Goal: Task Accomplishment & Management: Manage account settings

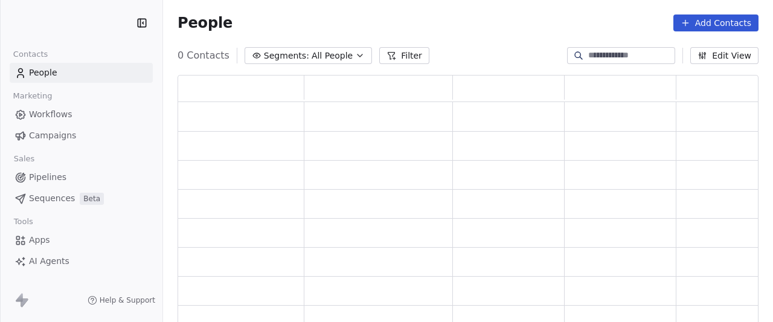
scroll to position [245, 571]
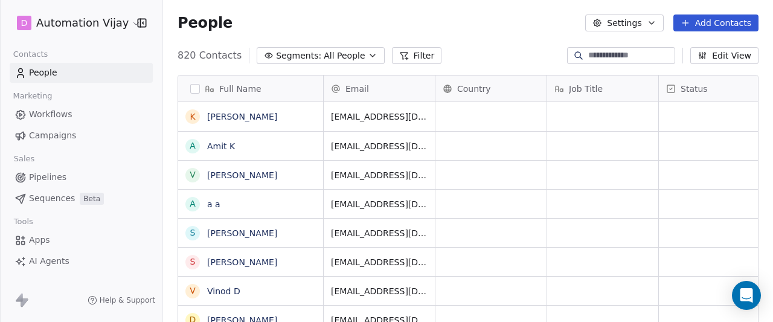
click at [114, 20] on html "D Automation Vijay Contacts People Marketing Workflows Campaigns Sales Pipeline…" at bounding box center [386, 161] width 773 height 322
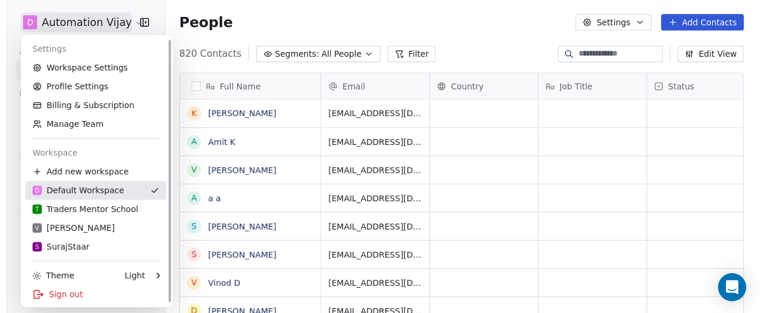
scroll to position [1, 0]
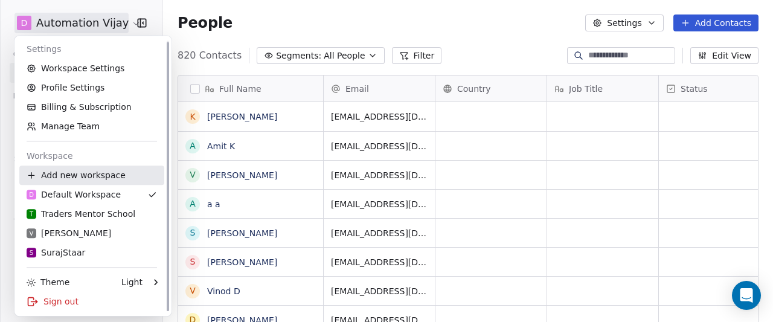
click at [119, 182] on div "Add new workspace" at bounding box center [91, 174] width 145 height 19
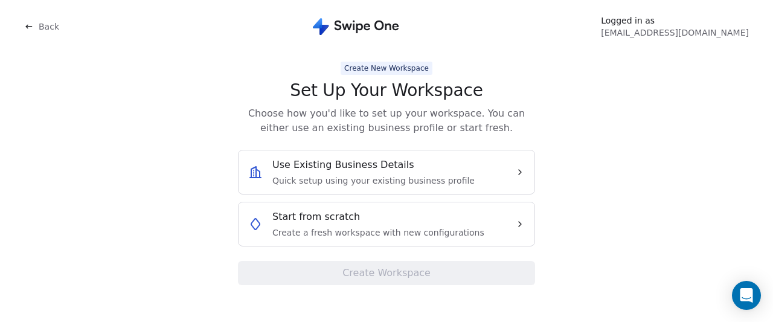
click at [345, 214] on span "Start from scratch" at bounding box center [316, 217] width 88 height 14
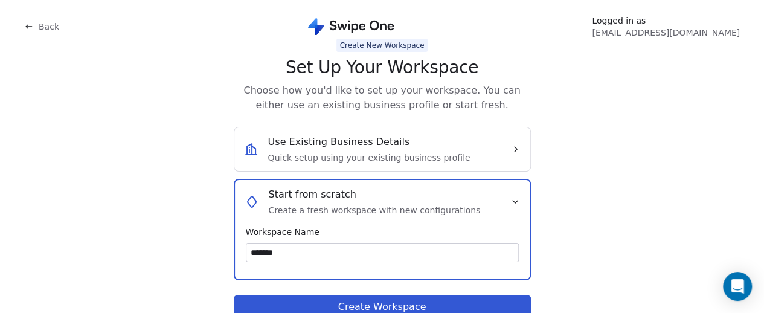
scroll to position [20, 0]
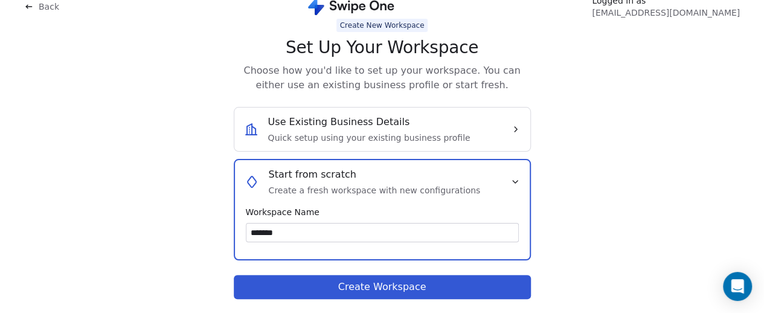
type input "*******"
click at [375, 278] on button "Create Workspace" at bounding box center [382, 287] width 297 height 24
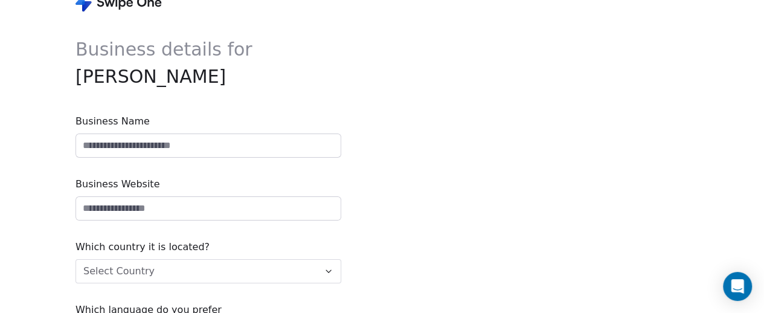
click at [187, 147] on input at bounding box center [208, 145] width 265 height 23
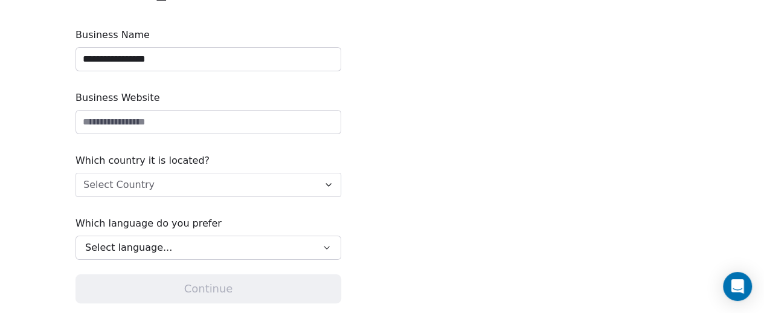
scroll to position [111, 0]
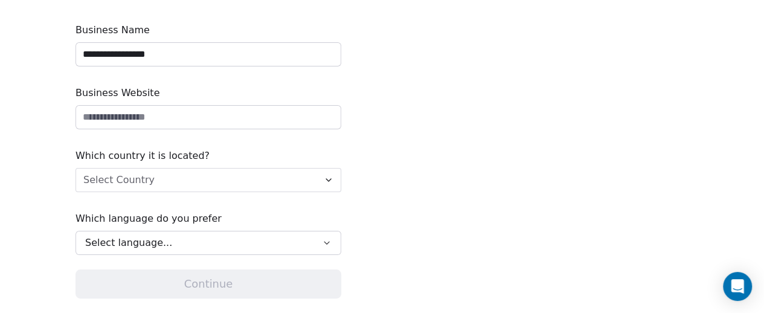
type input "**********"
click at [178, 122] on input "url" at bounding box center [208, 117] width 265 height 23
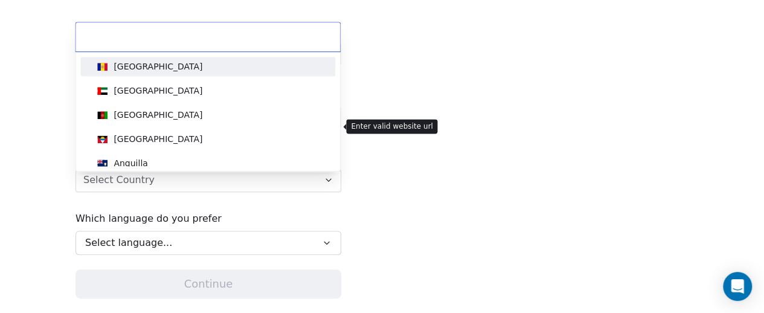
click at [234, 187] on html "**********" at bounding box center [382, 101] width 764 height 424
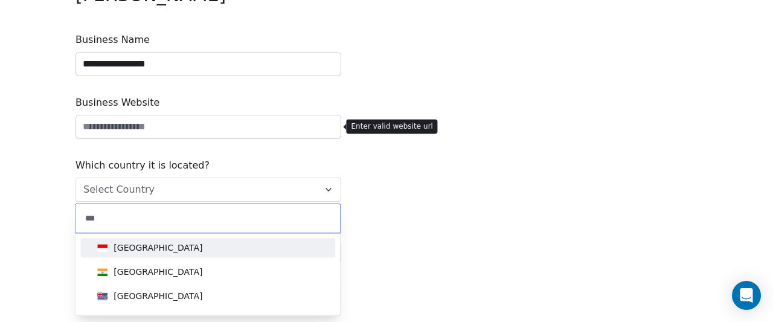
type input "***"
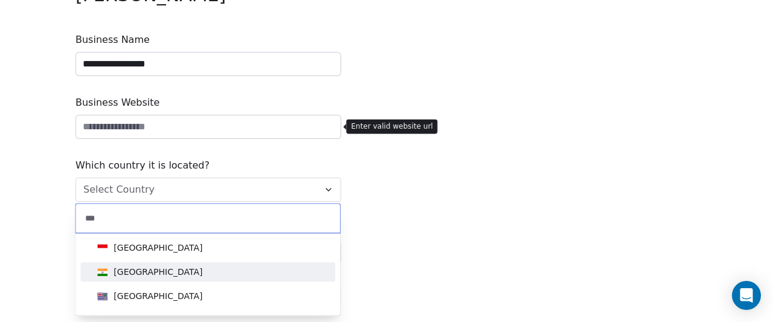
click at [153, 269] on div "[GEOGRAPHIC_DATA]" at bounding box center [207, 271] width 231 height 13
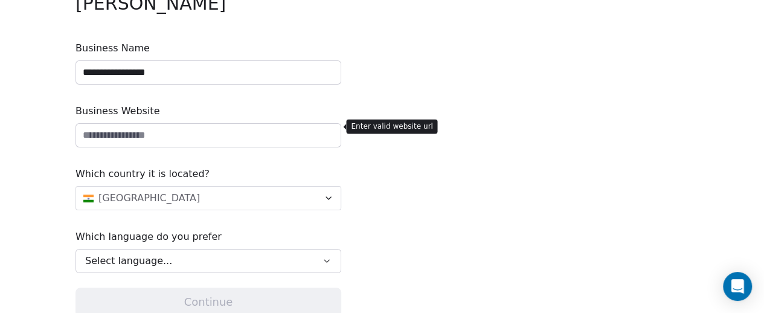
scroll to position [41, 0]
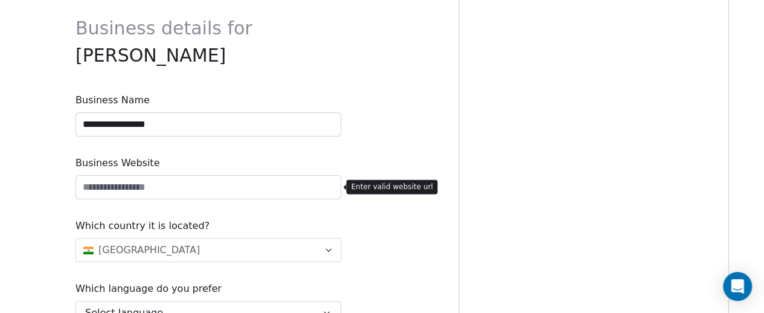
paste input "**********"
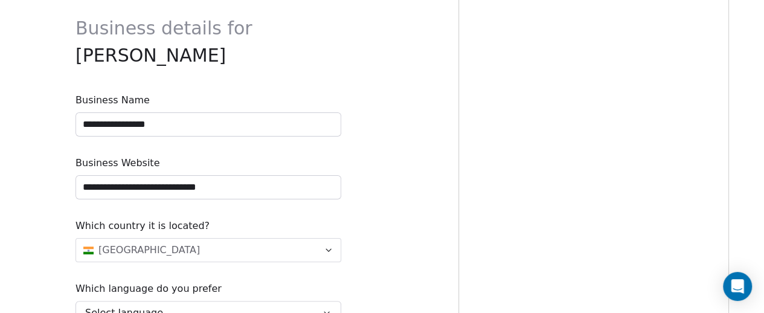
type input "**********"
click at [287, 162] on span "Business Website" at bounding box center [208, 163] width 266 height 14
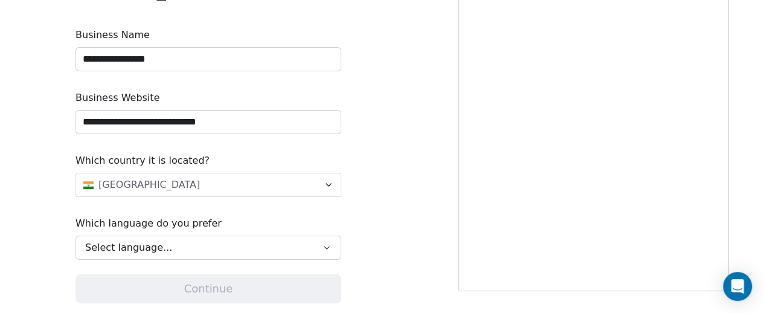
scroll to position [111, 0]
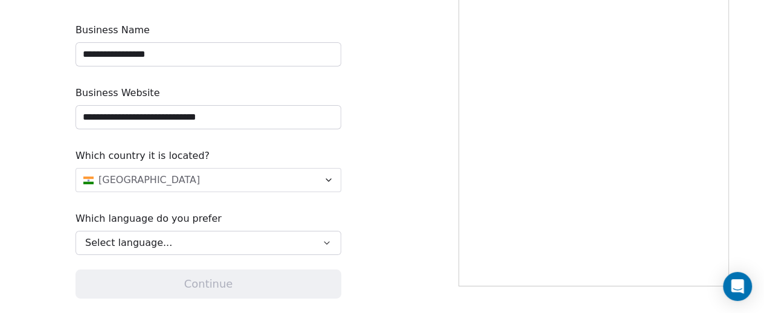
click at [223, 239] on div "Select language..." at bounding box center [200, 243] width 230 height 14
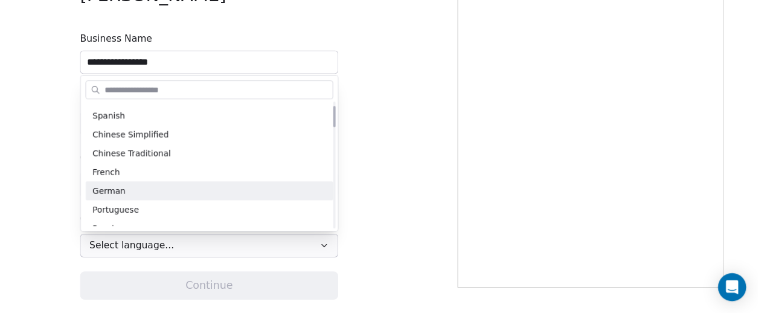
scroll to position [0, 0]
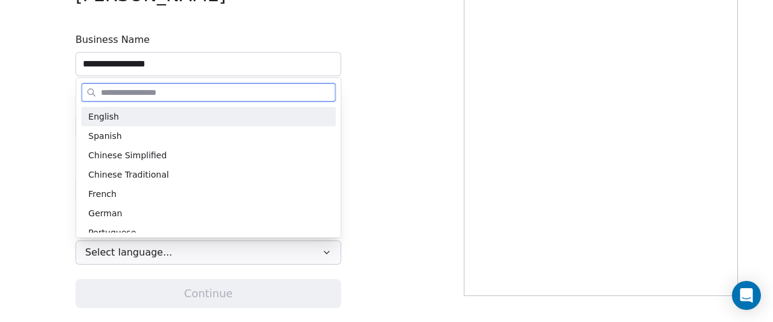
click at [185, 124] on div "English" at bounding box center [208, 116] width 255 height 19
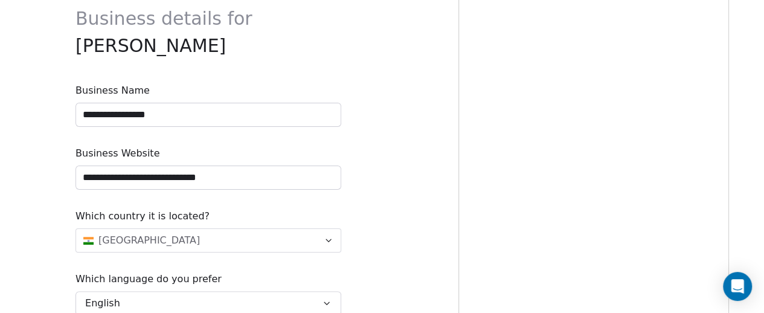
scroll to position [111, 0]
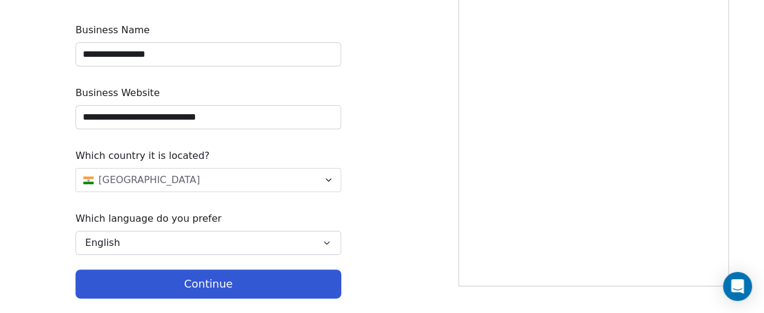
click at [230, 283] on button "Continue" at bounding box center [208, 283] width 266 height 29
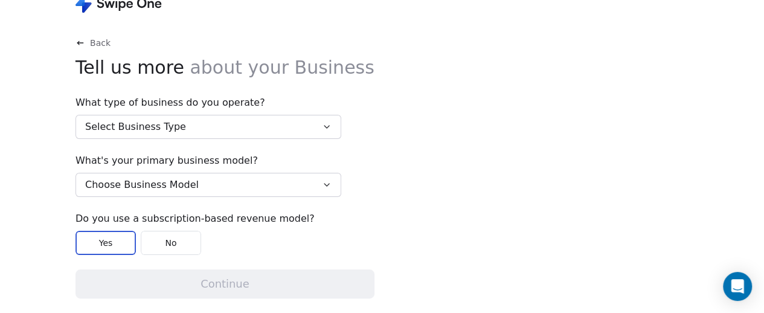
scroll to position [19, 0]
click at [244, 127] on button "Select Business Type" at bounding box center [208, 127] width 266 height 24
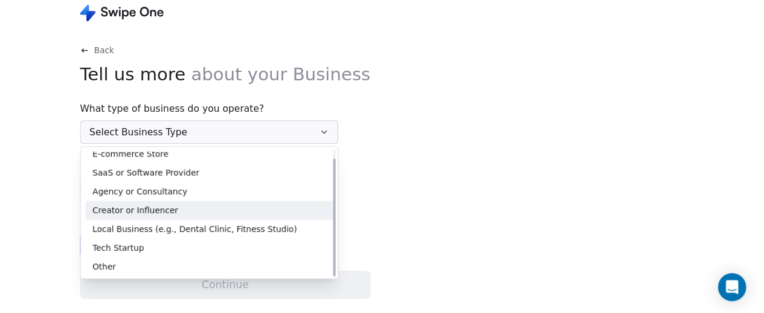
scroll to position [10, 0]
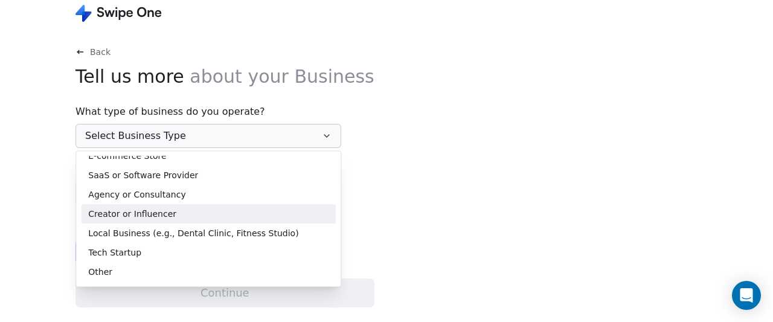
click at [172, 214] on div "Creator or Influencer" at bounding box center [208, 214] width 240 height 13
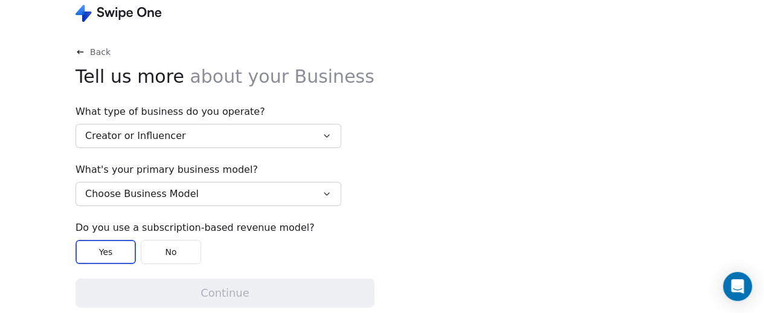
click at [199, 184] on button "Choose Business Model" at bounding box center [208, 194] width 266 height 24
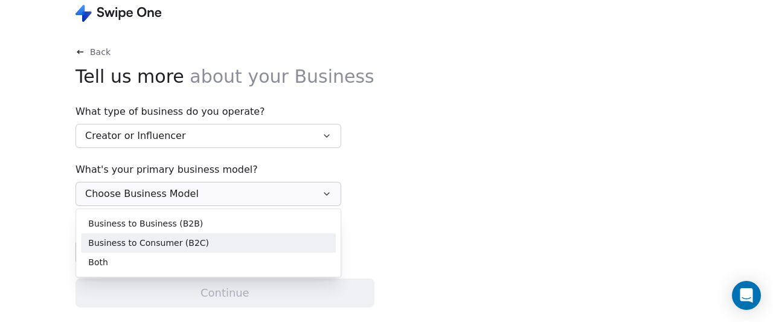
click at [176, 239] on span "Business to Consumer (B2C)" at bounding box center [148, 243] width 121 height 13
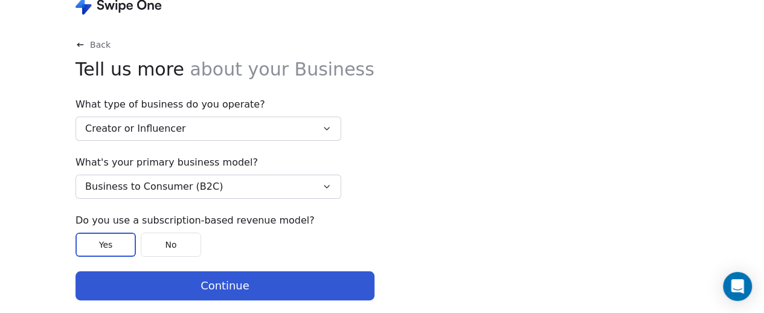
scroll to position [19, 0]
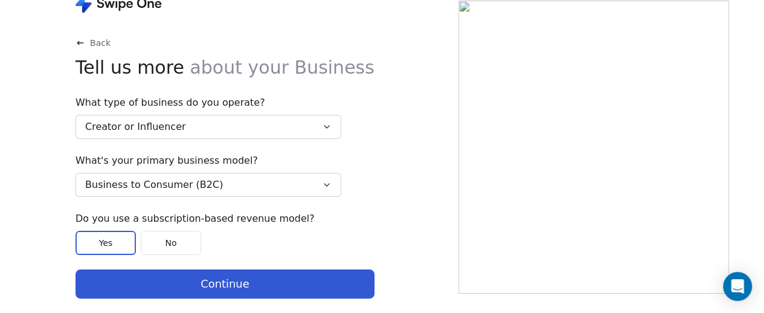
click at [192, 236] on button "No" at bounding box center [171, 243] width 60 height 24
click at [227, 279] on button "Continue" at bounding box center [224, 283] width 299 height 29
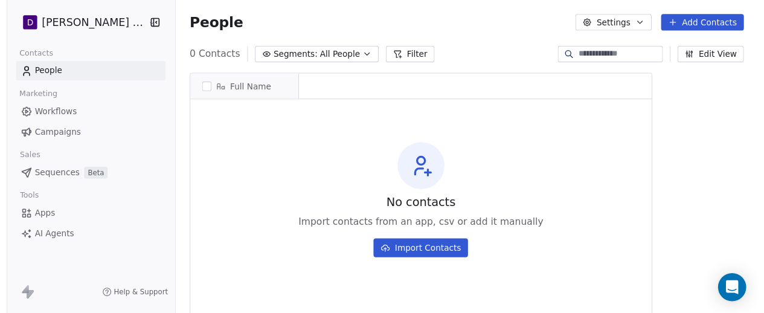
scroll to position [274, 600]
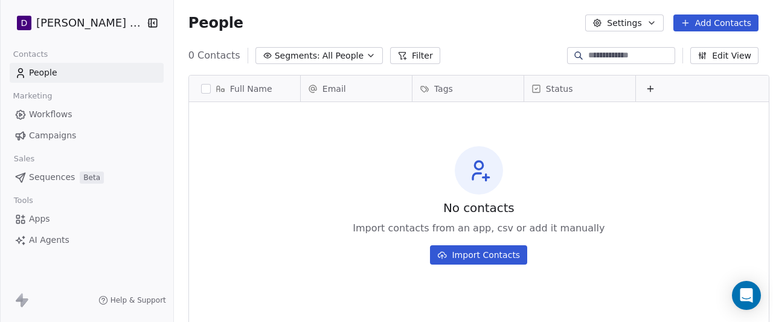
click at [130, 20] on html "D [PERSON_NAME] Nutrition Contacts People Marketing Workflows Campaigns Sales S…" at bounding box center [386, 161] width 773 height 322
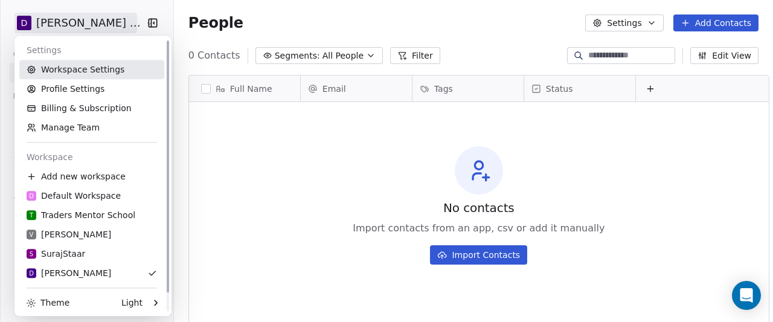
click at [102, 62] on link "Workspace Settings" at bounding box center [91, 69] width 145 height 19
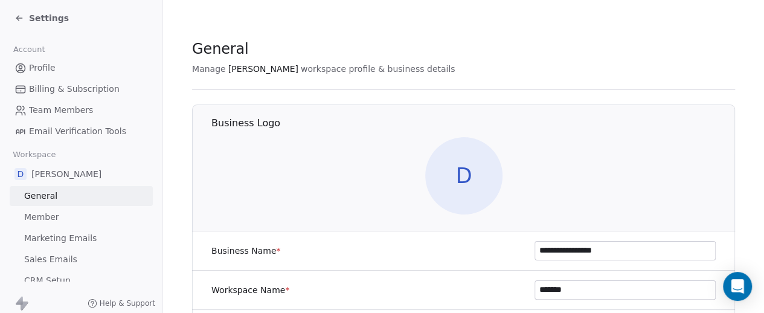
click at [97, 104] on link "Team Members" at bounding box center [81, 110] width 143 height 20
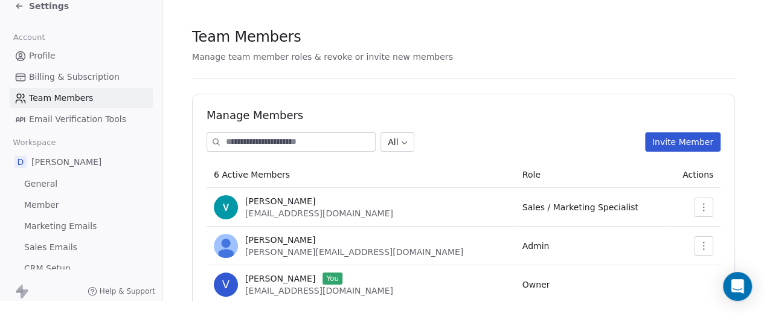
click at [689, 132] on button "Invite Member" at bounding box center [682, 141] width 75 height 19
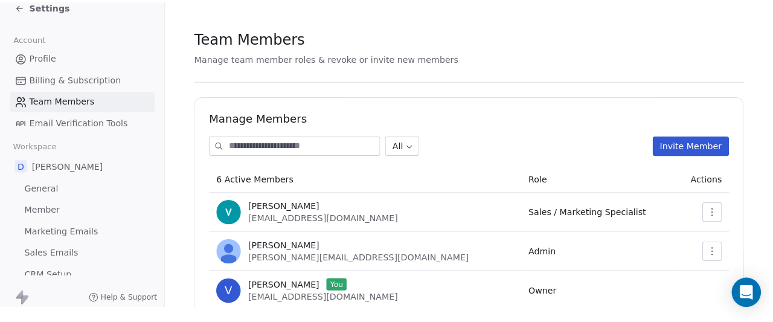
scroll to position [11, 0]
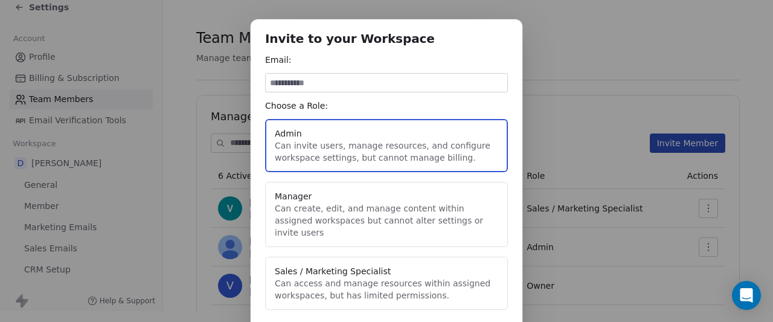
type button "admin"
click at [446, 162] on button "Admin Can invite users, manage resources, and configure workspace settings, but…" at bounding box center [386, 145] width 243 height 53
click at [364, 84] on input at bounding box center [387, 83] width 242 height 18
paste input "**********"
type input "**********"
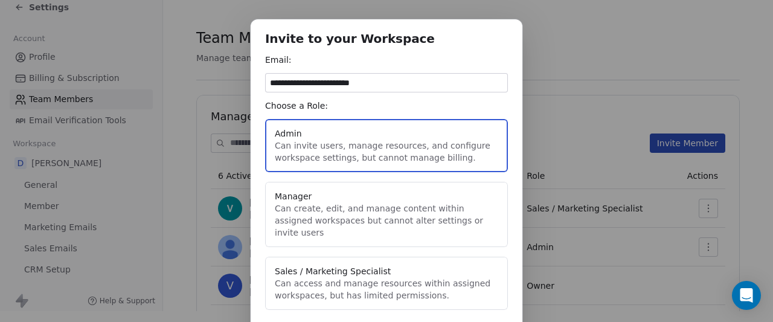
click at [355, 193] on button "Manager Can create, edit, and manage content within assigned workspaces but can…" at bounding box center [386, 214] width 243 height 65
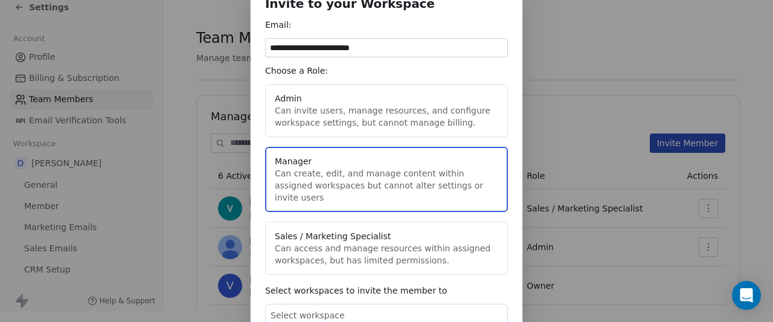
scroll to position [90, 0]
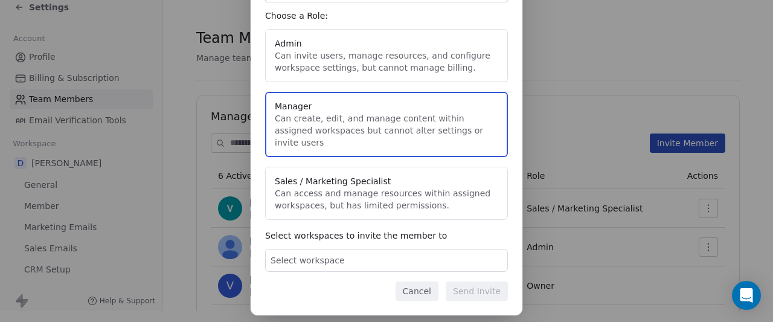
click at [370, 249] on div "Select workspace" at bounding box center [386, 260] width 243 height 23
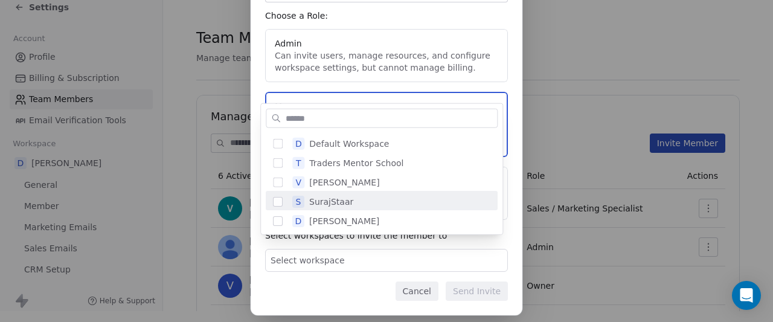
scroll to position [2, 0]
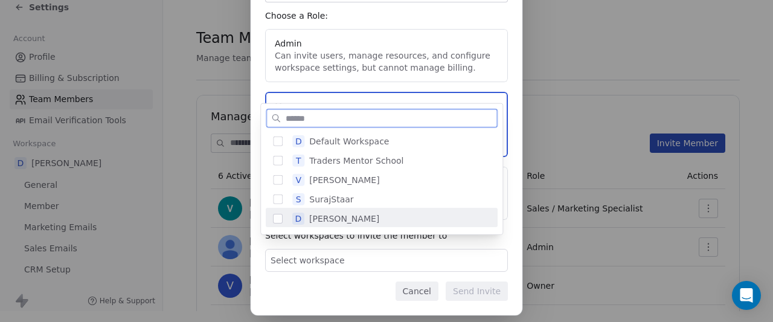
click at [278, 221] on button "Suggestions" at bounding box center [278, 219] width 10 height 10
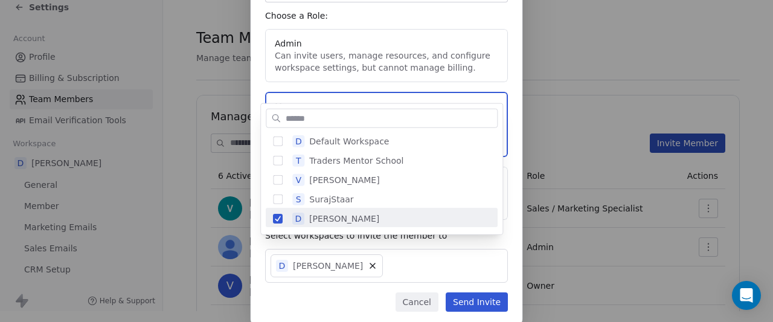
click at [308, 267] on div "**********" at bounding box center [386, 127] width 773 height 435
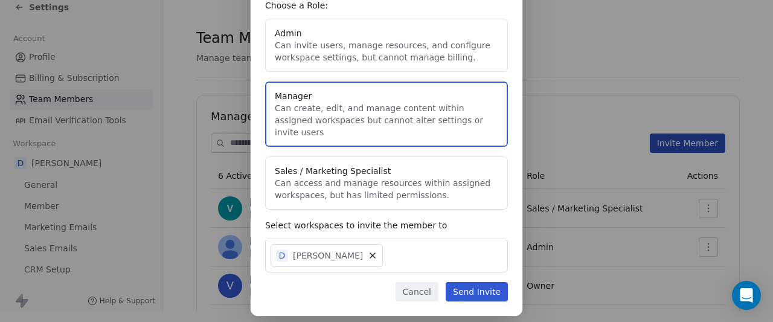
click at [469, 282] on button "Send Invite" at bounding box center [477, 291] width 62 height 19
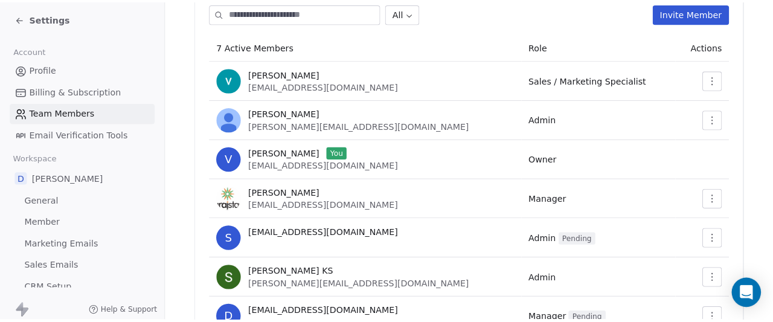
scroll to position [202, 0]
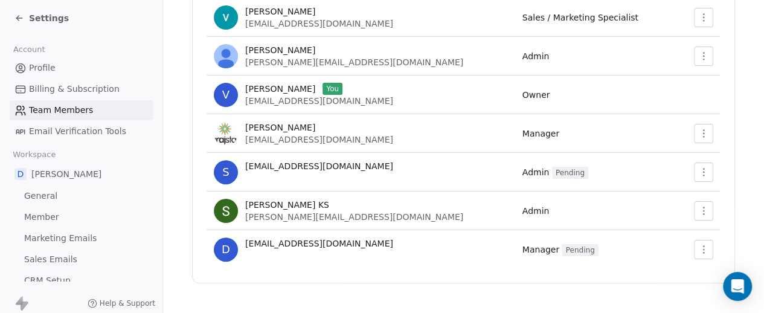
click at [21, 15] on icon at bounding box center [19, 18] width 10 height 10
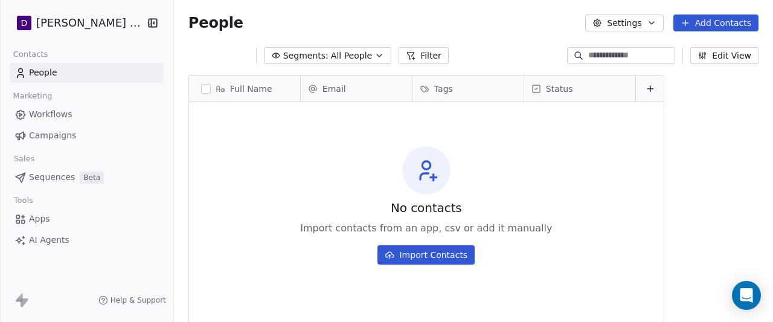
scroll to position [274, 600]
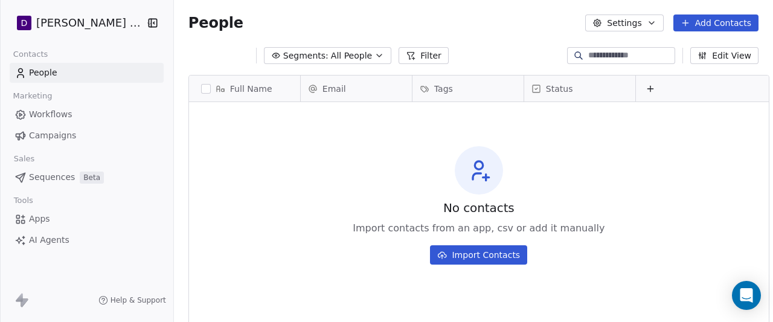
click at [108, 22] on html "D [PERSON_NAME] Nutrition Contacts People Marketing Workflows Campaigns Sales S…" at bounding box center [386, 161] width 773 height 322
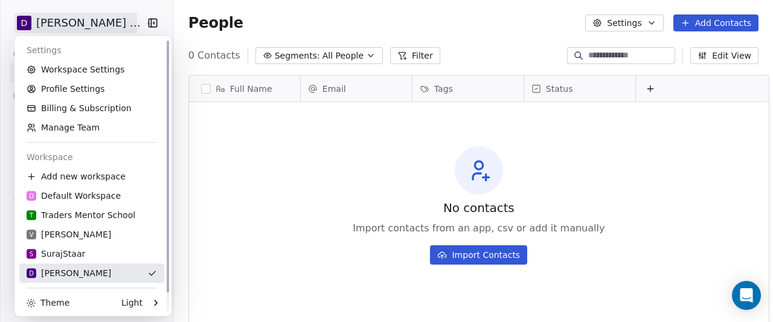
click at [95, 268] on div "D [PERSON_NAME]" at bounding box center [92, 273] width 130 height 12
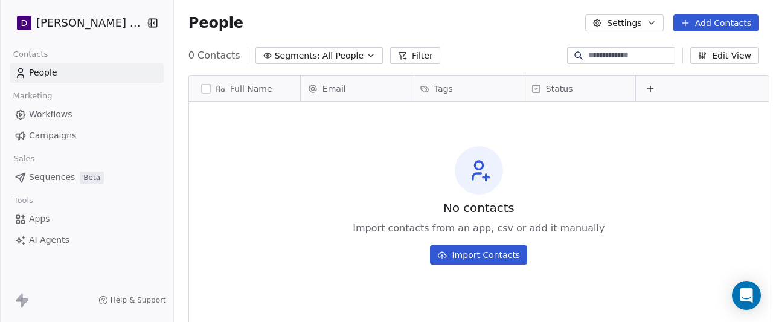
click at [59, 114] on span "Workflows" at bounding box center [50, 114] width 43 height 13
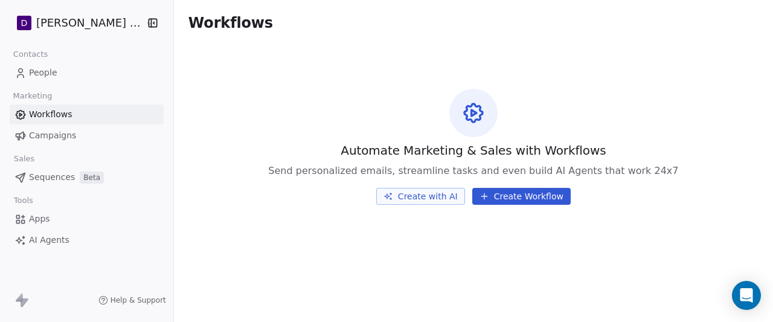
click at [92, 73] on link "People" at bounding box center [87, 73] width 154 height 20
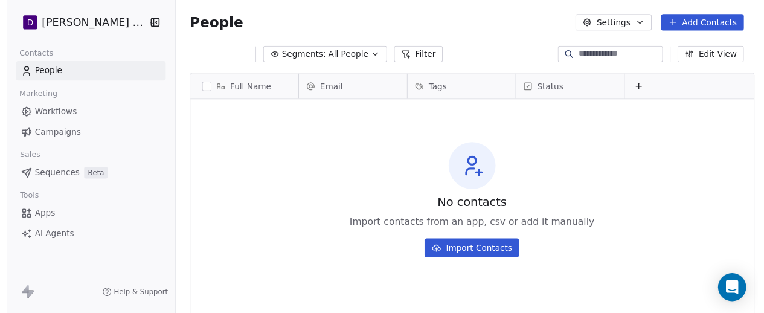
scroll to position [274, 600]
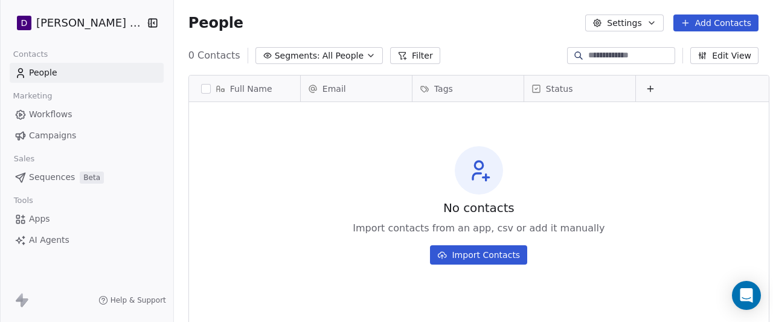
click at [106, 33] on html "D [PERSON_NAME] Nutrition Contacts People Marketing Workflows Campaigns Sales S…" at bounding box center [386, 161] width 773 height 322
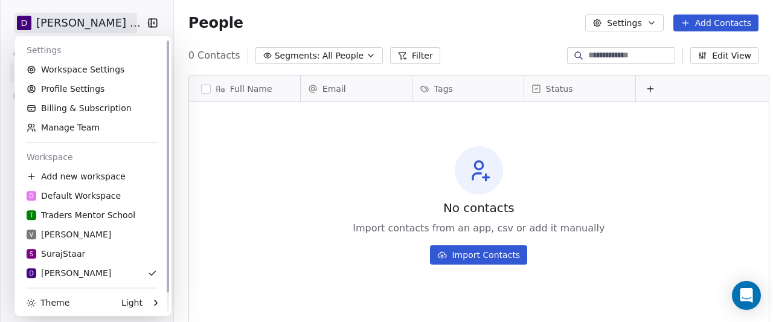
click at [274, 152] on html "D [PERSON_NAME] Nutrition Contacts People Marketing Workflows Campaigns Sales S…" at bounding box center [386, 161] width 773 height 322
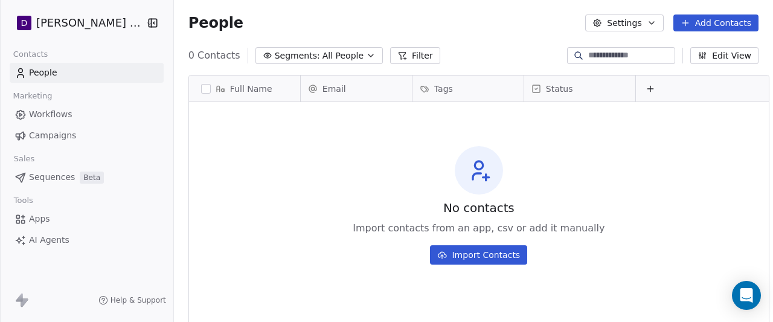
click at [67, 108] on link "Workflows" at bounding box center [87, 114] width 154 height 20
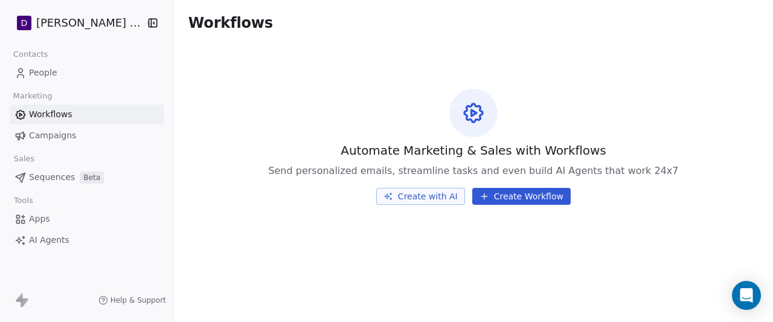
click at [110, 30] on html "D [PERSON_NAME] Nutrition Contacts People Marketing Workflows Campaigns Sales S…" at bounding box center [386, 161] width 773 height 322
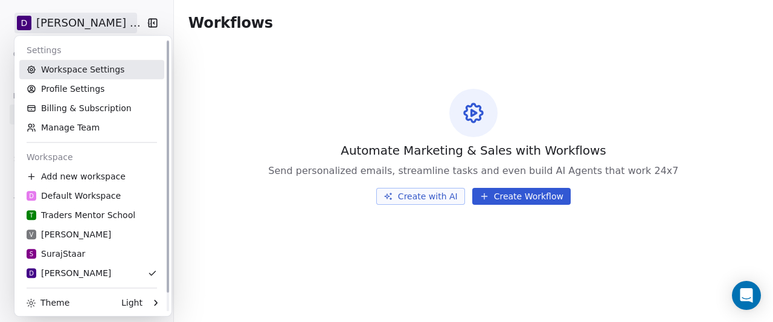
click at [89, 61] on link "Workspace Settings" at bounding box center [91, 69] width 145 height 19
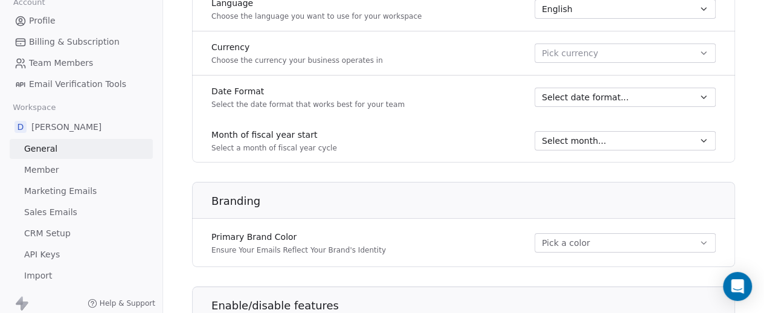
scroll to position [121, 0]
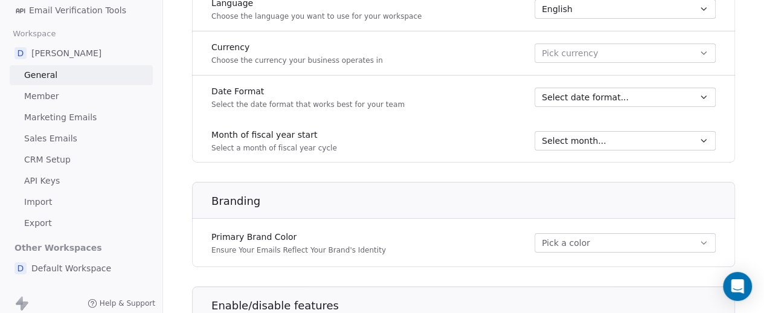
click at [82, 96] on link "Member" at bounding box center [81, 96] width 143 height 20
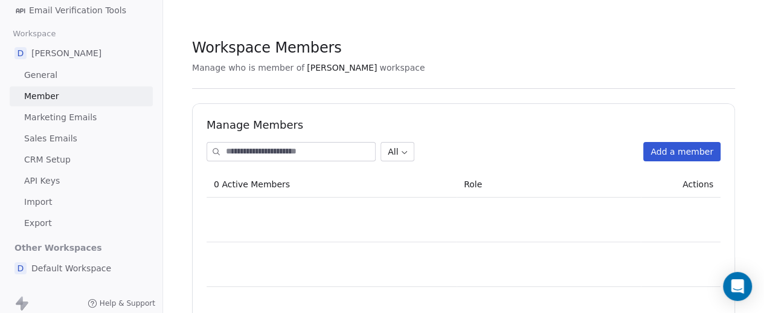
scroll to position [6, 0]
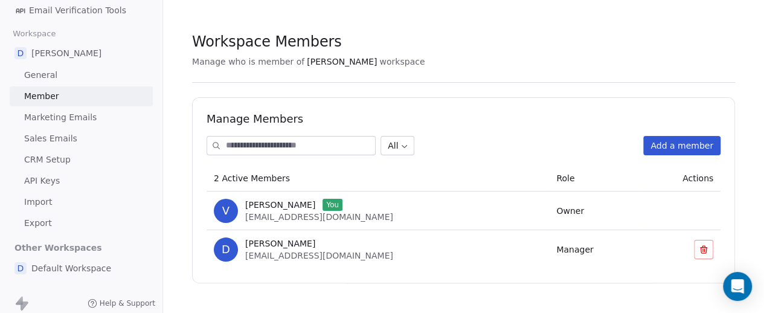
click at [99, 123] on link "Marketing Emails" at bounding box center [81, 118] width 143 height 20
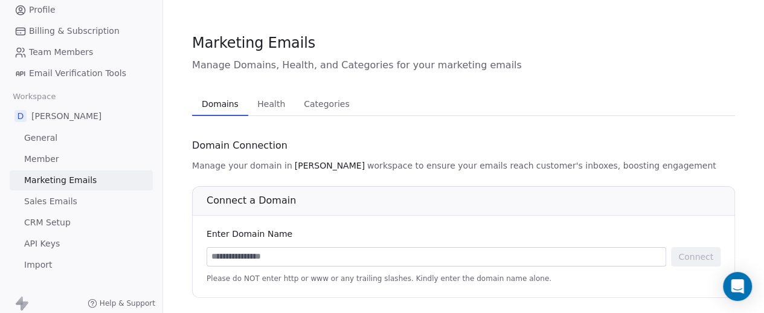
scroll to position [58, 0]
click at [70, 136] on link "General" at bounding box center [81, 138] width 143 height 20
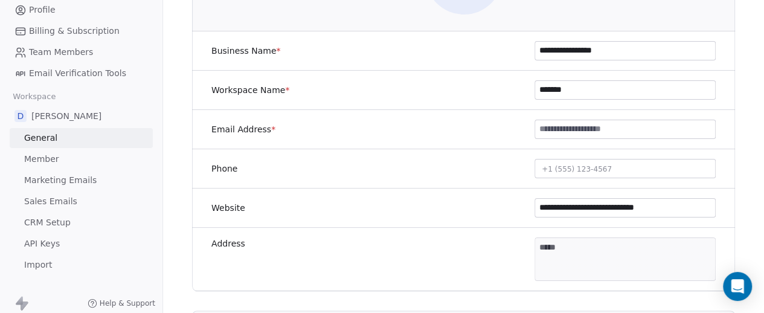
scroll to position [181, 0]
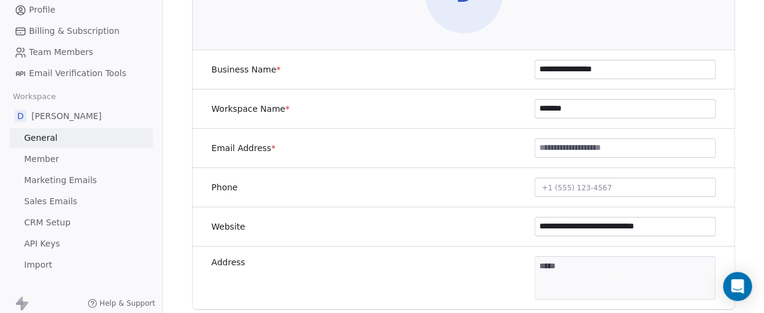
click at [83, 162] on link "Member" at bounding box center [81, 159] width 143 height 20
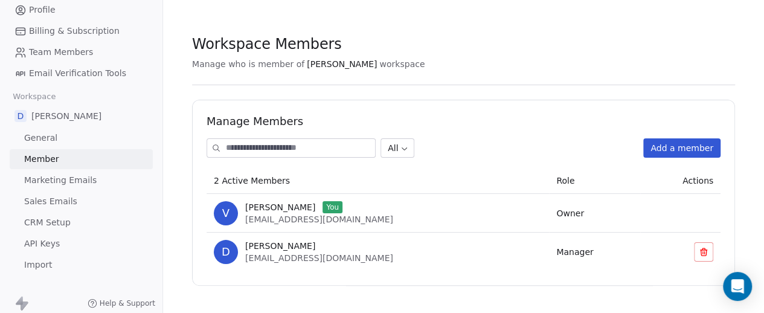
scroll to position [6, 0]
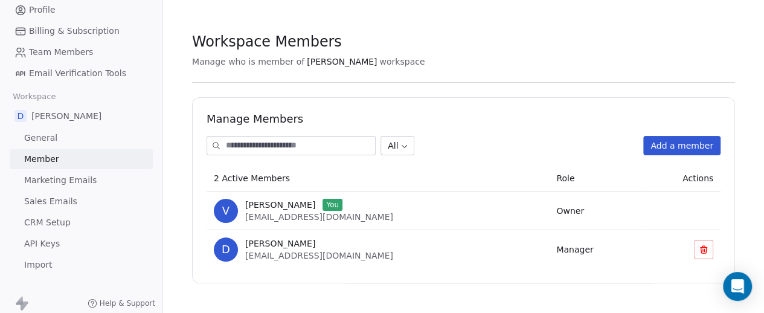
click at [124, 179] on link "Marketing Emails" at bounding box center [81, 180] width 143 height 20
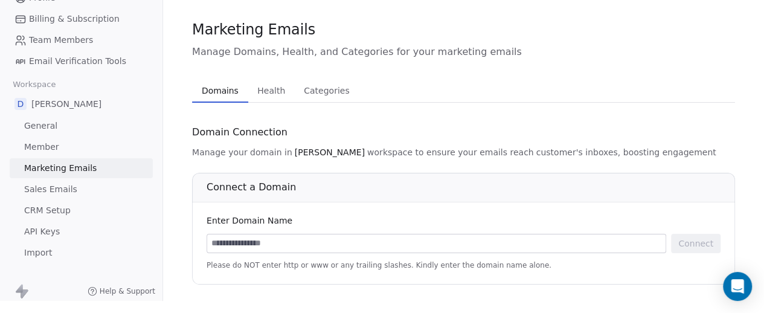
scroll to position [20, 0]
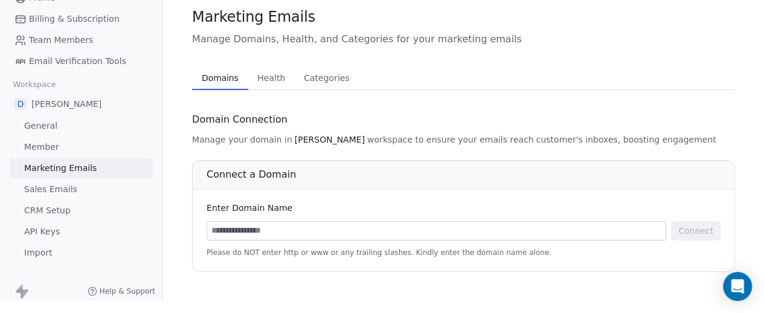
paste input "**********"
drag, startPoint x: 234, startPoint y: 223, endPoint x: 204, endPoint y: 223, distance: 29.6
click at [204, 223] on div "**********" at bounding box center [463, 216] width 543 height 112
type input "**********"
click at [690, 223] on button "Connect" at bounding box center [696, 230] width 50 height 19
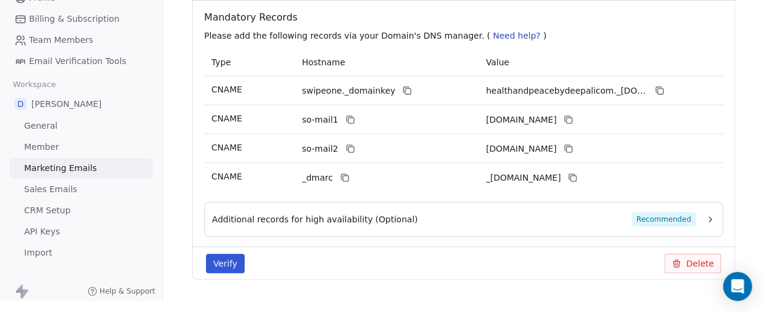
scroll to position [262, 0]
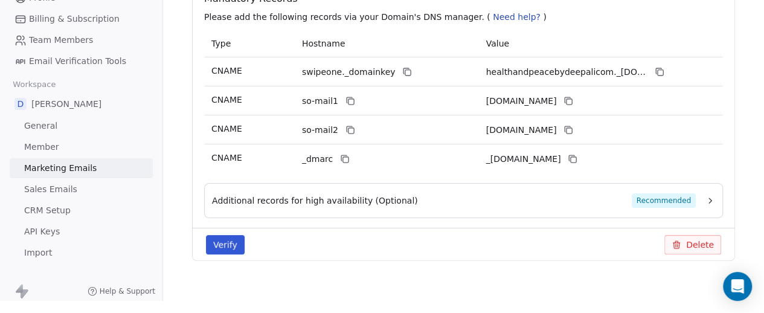
click at [709, 196] on icon "button" at bounding box center [710, 201] width 10 height 10
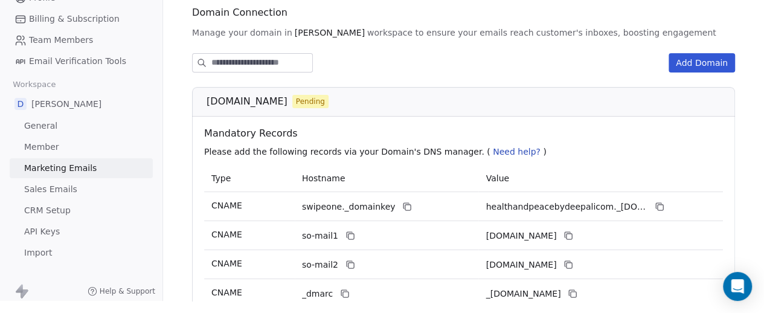
scroll to position [108, 0]
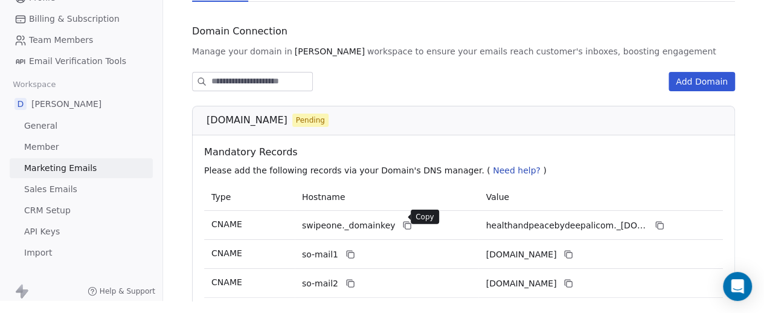
click at [402, 220] on icon at bounding box center [407, 225] width 10 height 10
click at [405, 223] on icon at bounding box center [407, 225] width 5 height 5
click at [400, 221] on button at bounding box center [407, 225] width 14 height 14
click at [655, 220] on icon at bounding box center [660, 225] width 10 height 10
